Goal: Information Seeking & Learning: Learn about a topic

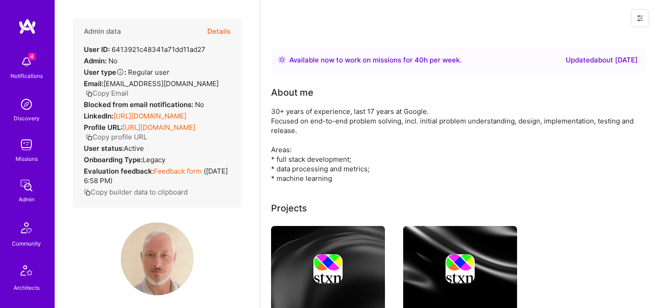
click at [226, 29] on button "Details" at bounding box center [218, 31] width 23 height 26
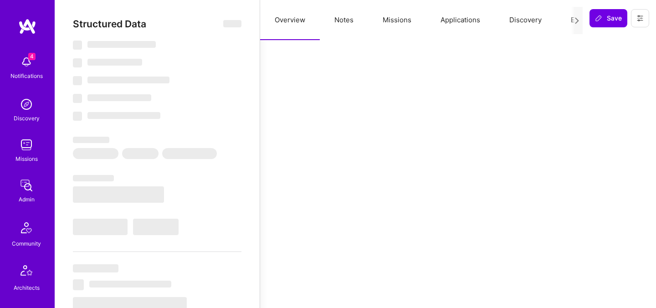
click at [562, 21] on button "Evaluation" at bounding box center [587, 20] width 62 height 40
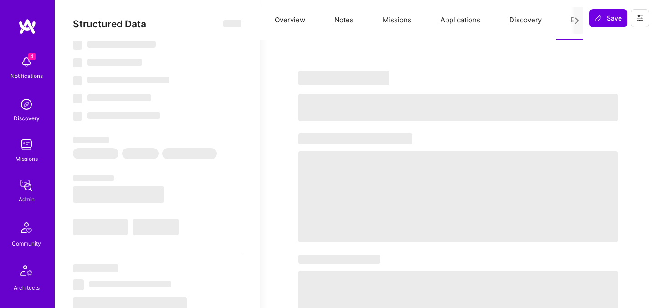
select select "Right Now"
select select "7"
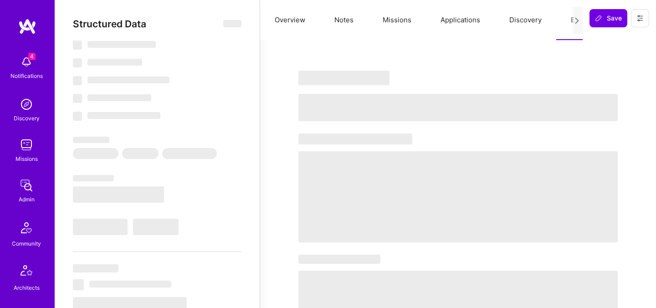
select select "US"
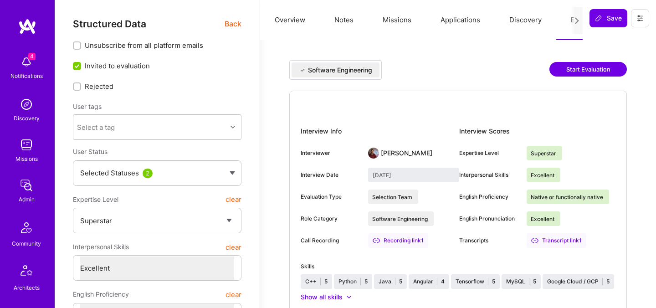
click at [374, 153] on img at bounding box center [373, 153] width 11 height 11
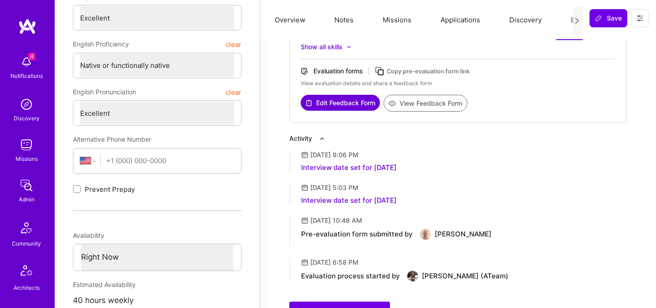
scroll to position [248, 0]
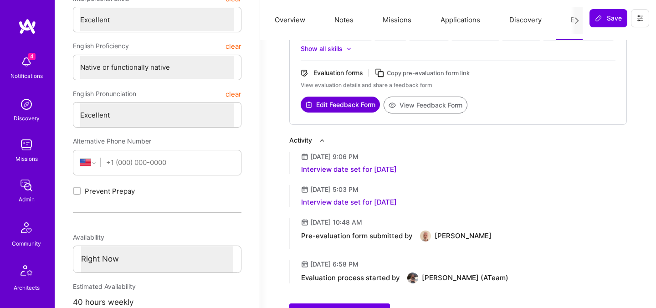
click at [429, 108] on button "View Feedback Form" at bounding box center [425, 105] width 84 height 17
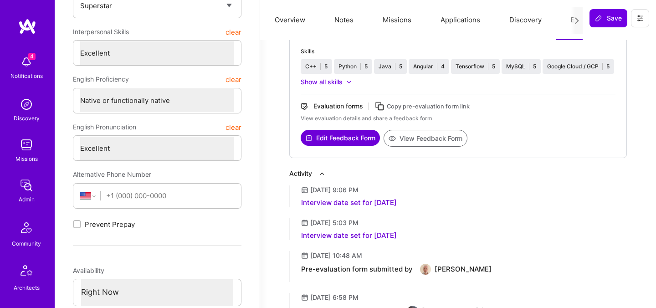
scroll to position [180, 0]
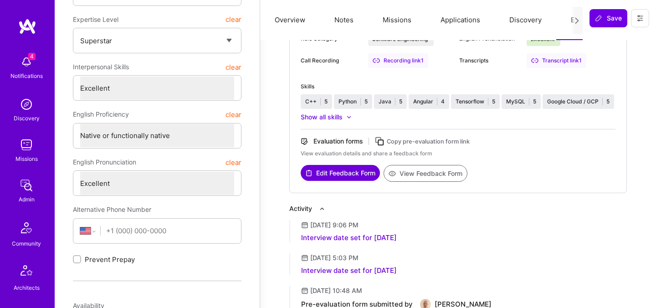
click at [459, 20] on button "Applications" at bounding box center [460, 20] width 69 height 40
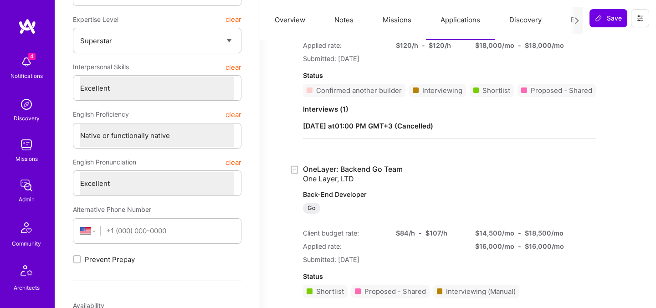
click at [401, 20] on button "Missions" at bounding box center [397, 20] width 58 height 40
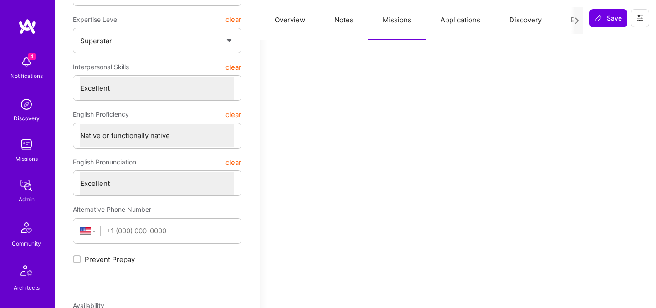
scroll to position [0, 0]
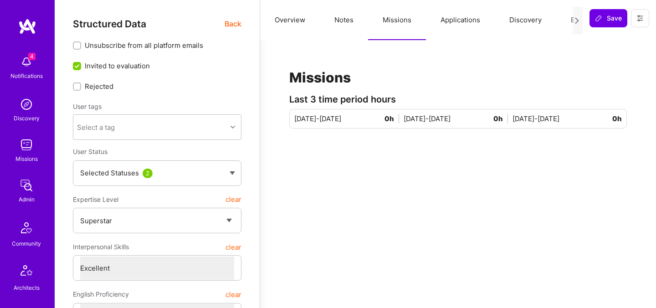
click at [451, 20] on button "Applications" at bounding box center [460, 20] width 69 height 40
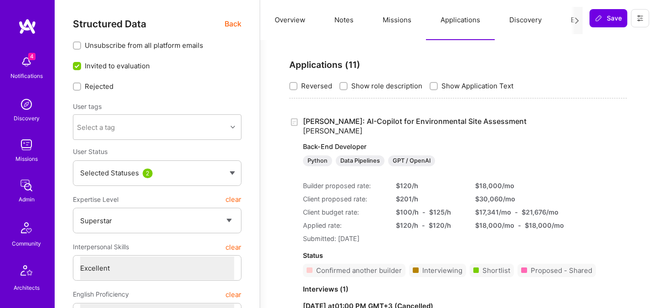
click at [233, 24] on span "Back" at bounding box center [233, 23] width 17 height 11
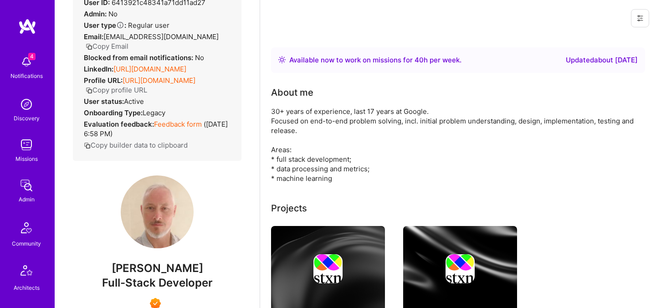
click at [184, 209] on img at bounding box center [157, 211] width 73 height 73
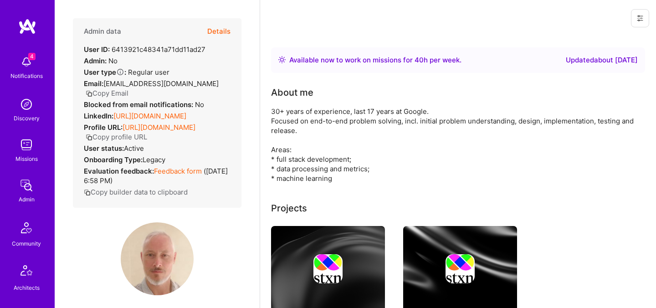
click at [224, 18] on div "Admin data Details User ID: 6413921c48341a71dd11ad27 Admin: No User type Regula…" at bounding box center [157, 154] width 205 height 308
click at [223, 26] on button "Details" at bounding box center [218, 31] width 23 height 26
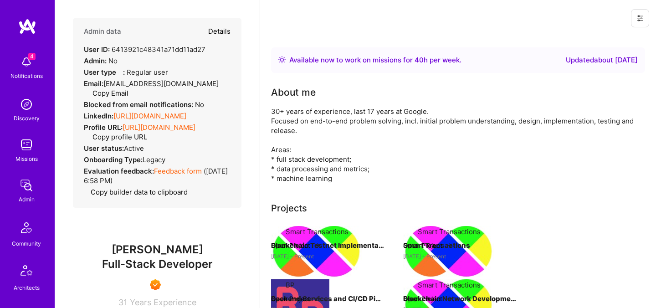
type textarea "x"
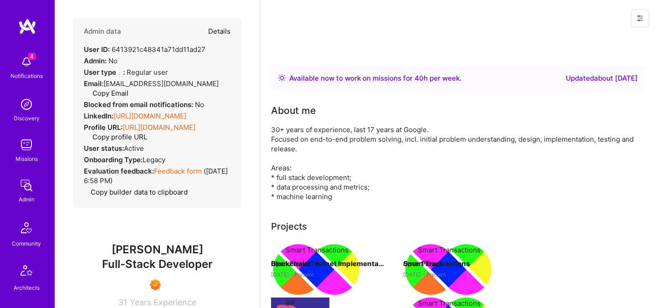
select select "7"
select select "US"
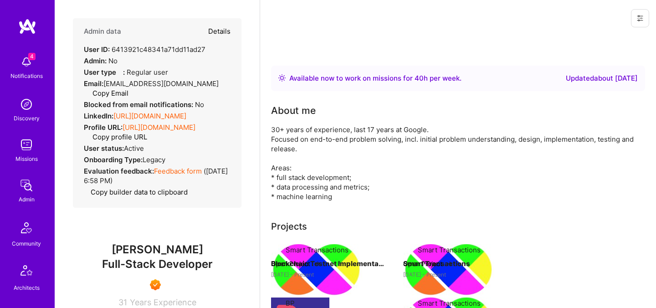
select select "Right Now"
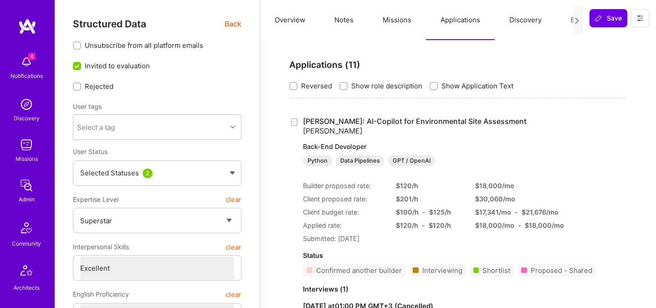
click at [296, 19] on button "Overview" at bounding box center [290, 20] width 60 height 40
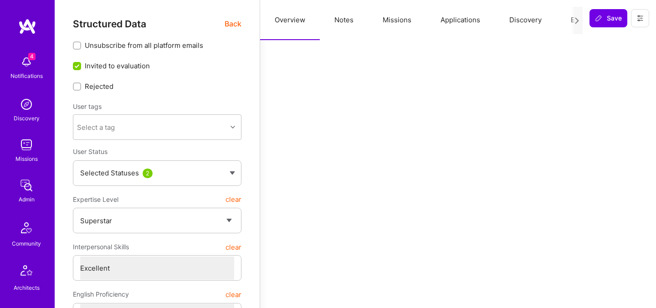
click at [564, 17] on button "Evaluation" at bounding box center [587, 20] width 62 height 40
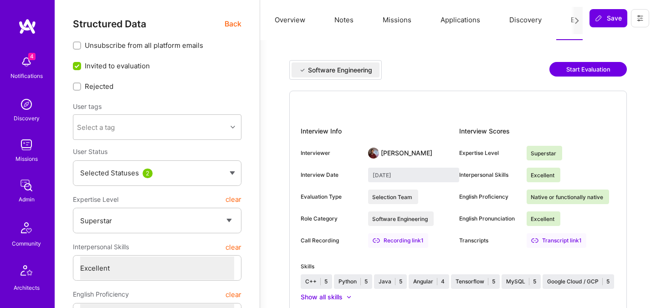
click at [231, 23] on span "Back" at bounding box center [233, 23] width 17 height 11
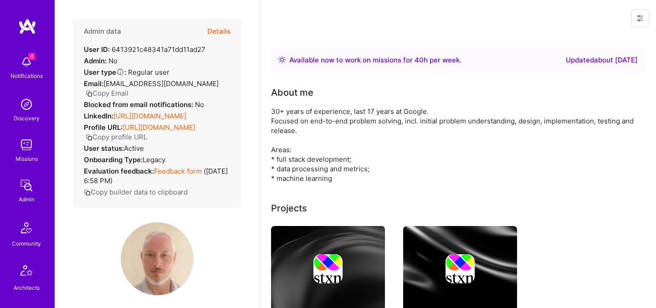
click at [225, 24] on button "Details" at bounding box center [218, 31] width 23 height 26
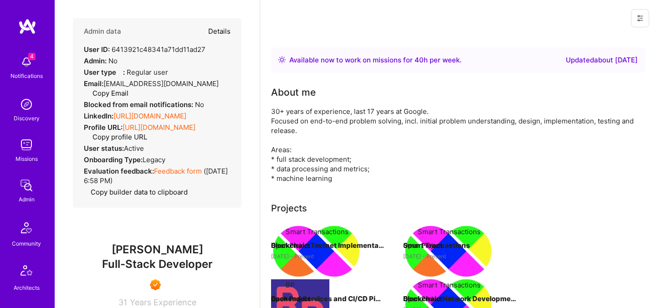
type textarea "x"
select select "7"
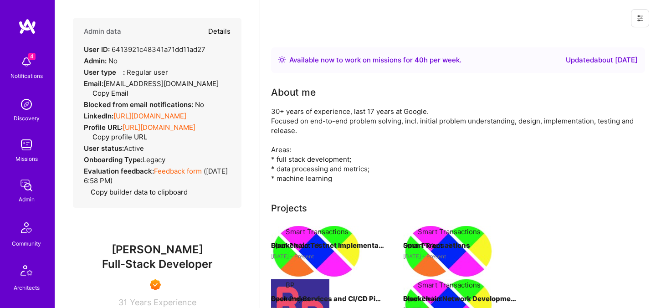
select select "US"
select select "Right Now"
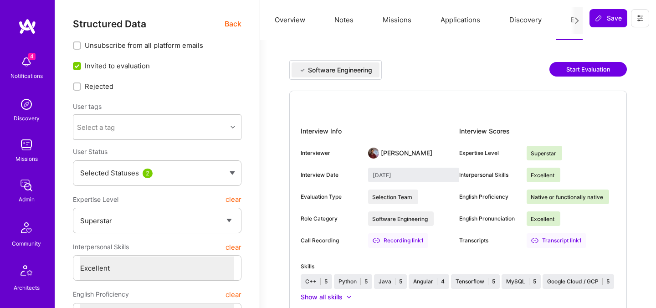
click at [238, 27] on span "Back" at bounding box center [233, 23] width 17 height 11
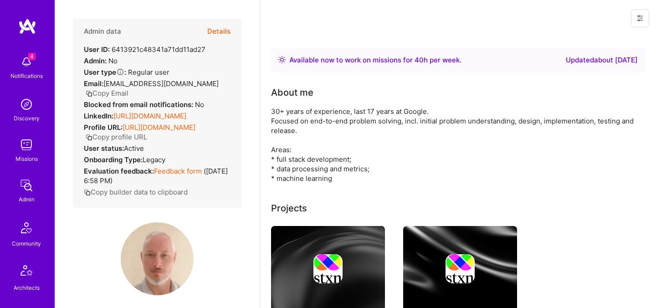
click at [124, 112] on link "https://linkedin.com/in/evgeny-koshelev-02642624" at bounding box center [149, 116] width 73 height 9
click at [214, 31] on button "Details" at bounding box center [218, 31] width 23 height 26
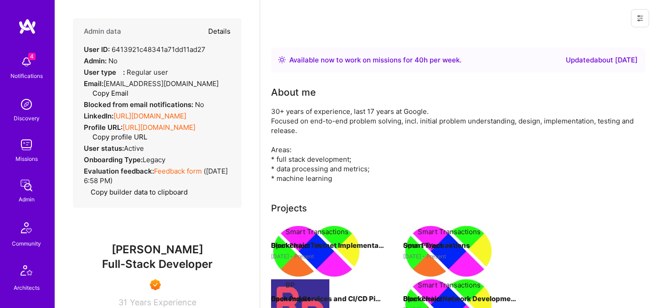
type textarea "x"
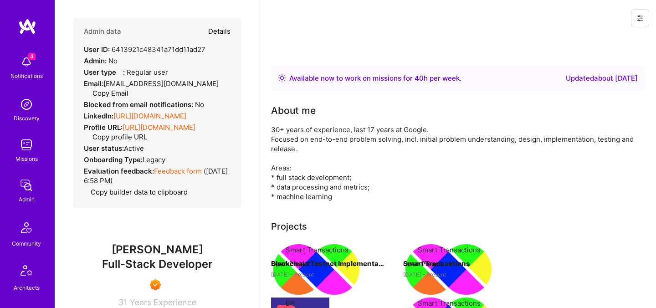
select select "7"
select select "US"
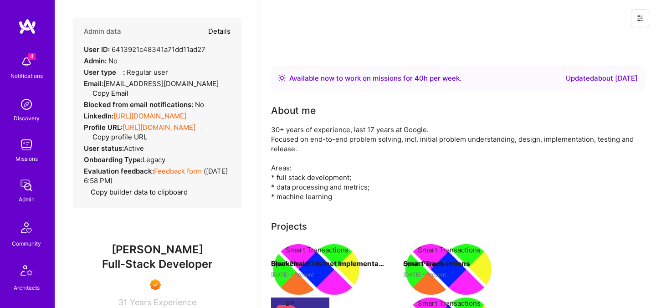
select select "Right Now"
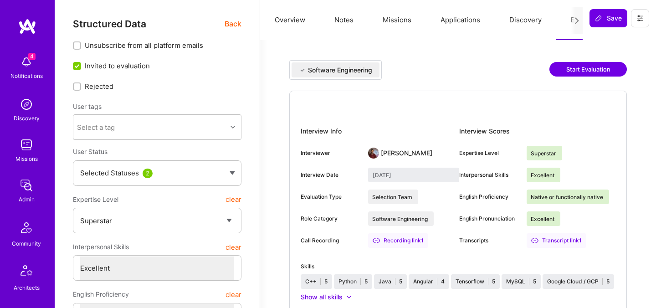
click at [449, 22] on button "Applications" at bounding box center [460, 20] width 69 height 40
